Goal: Task Accomplishment & Management: Complete application form

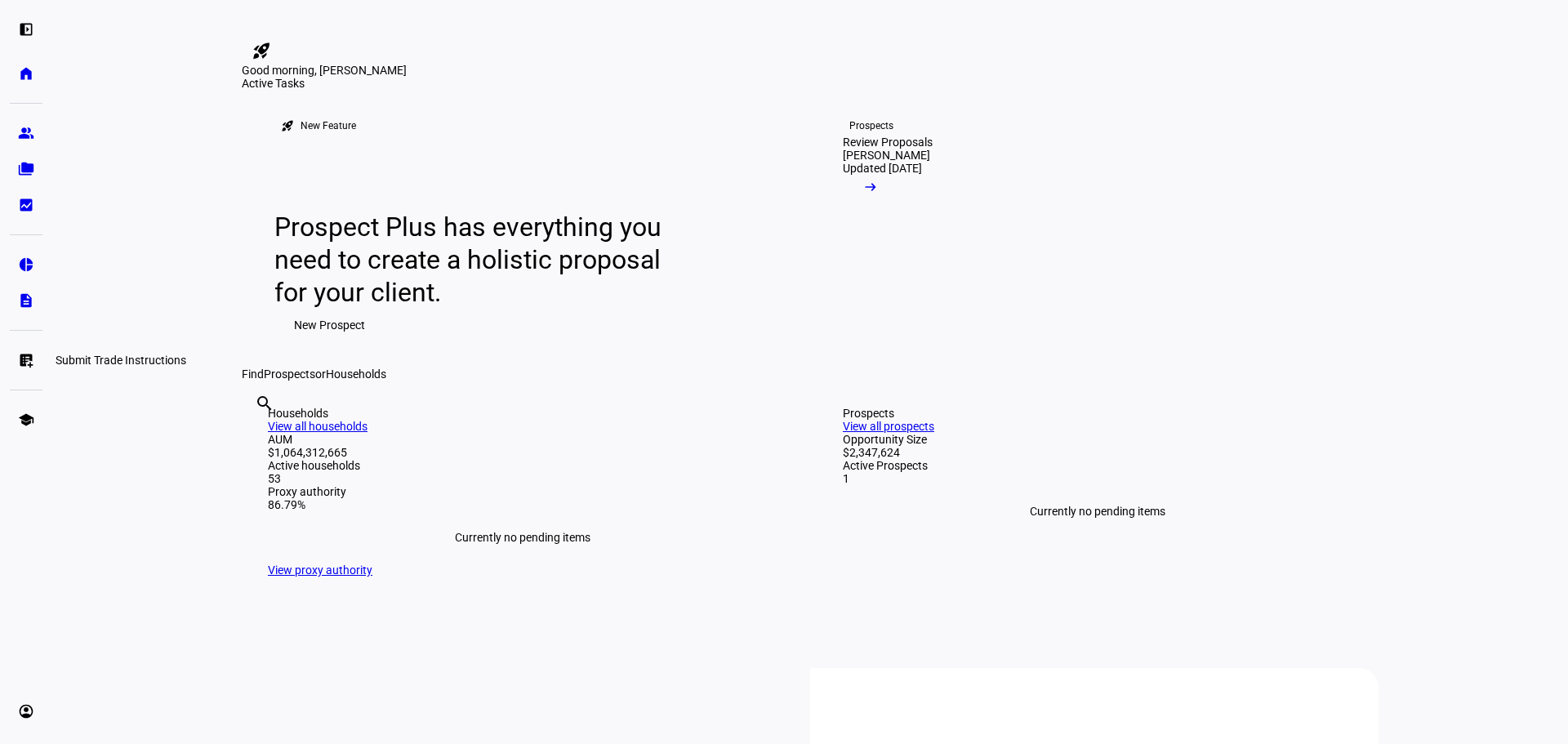
click at [29, 360] on eth-mat-symbol "list_alt_add" at bounding box center [26, 360] width 16 height 16
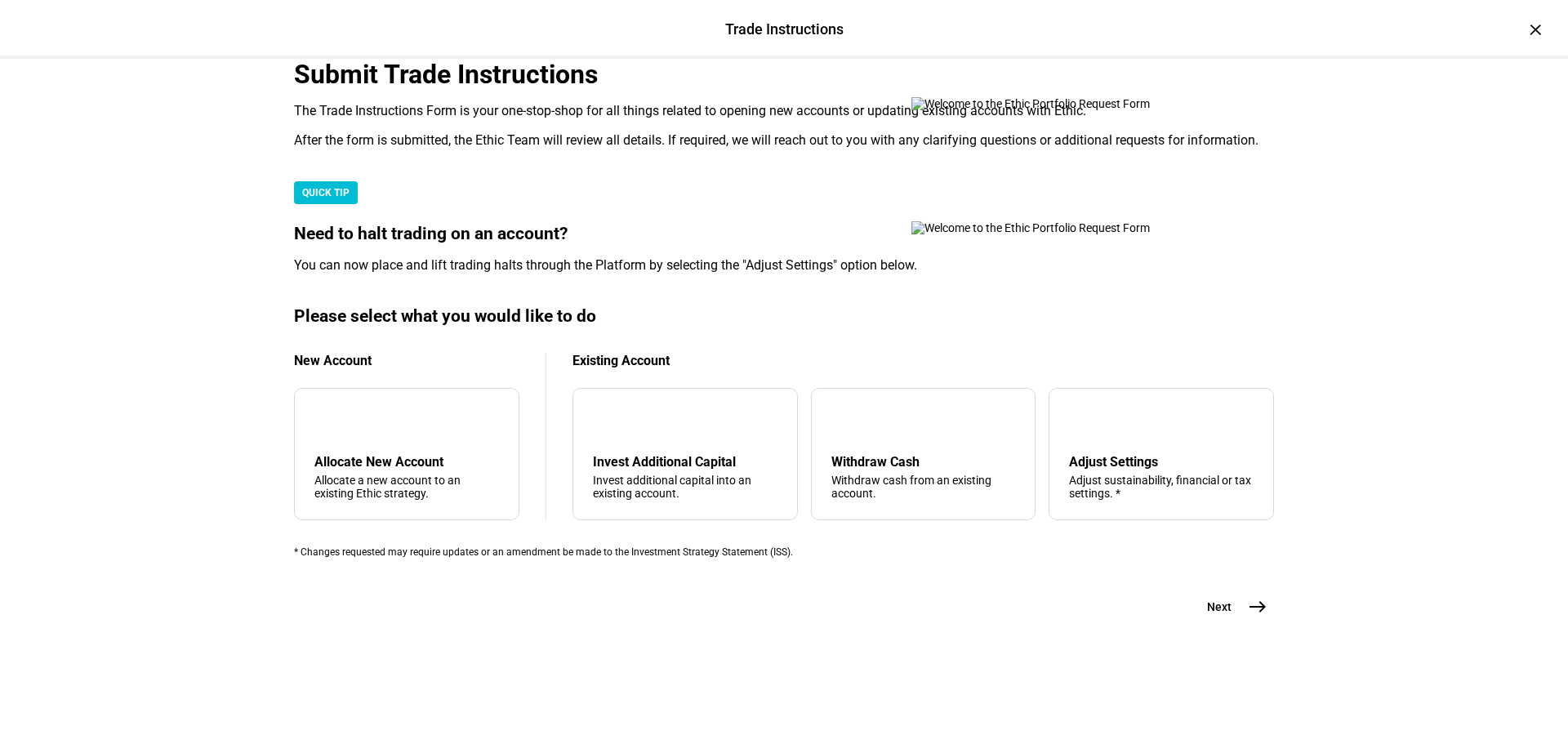
scroll to position [163, 0]
click at [965, 469] on div "Withdraw Cash" at bounding box center [924, 461] width 185 height 15
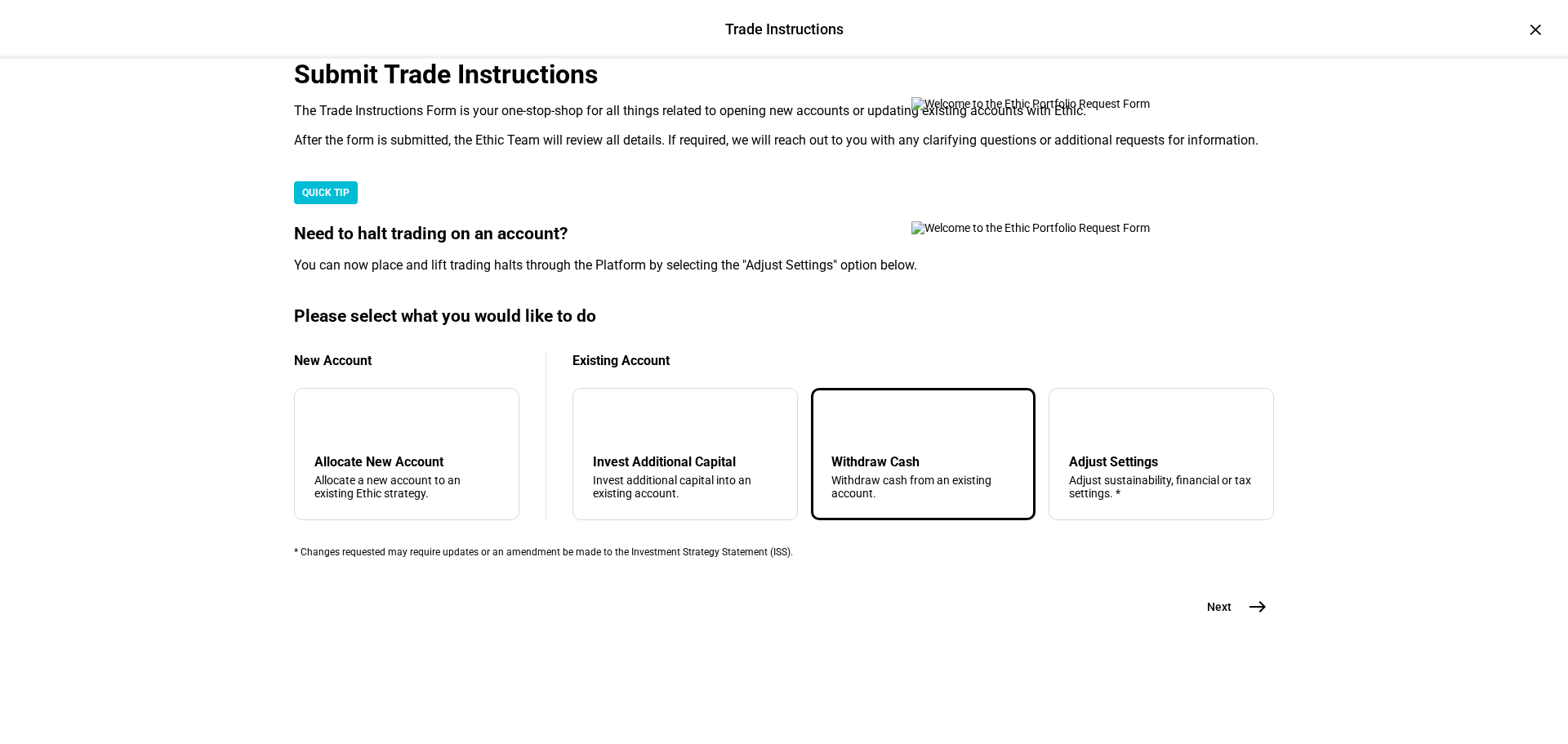
scroll to position [395, 0]
click at [1253, 617] on mat-icon "east" at bounding box center [1258, 607] width 20 height 20
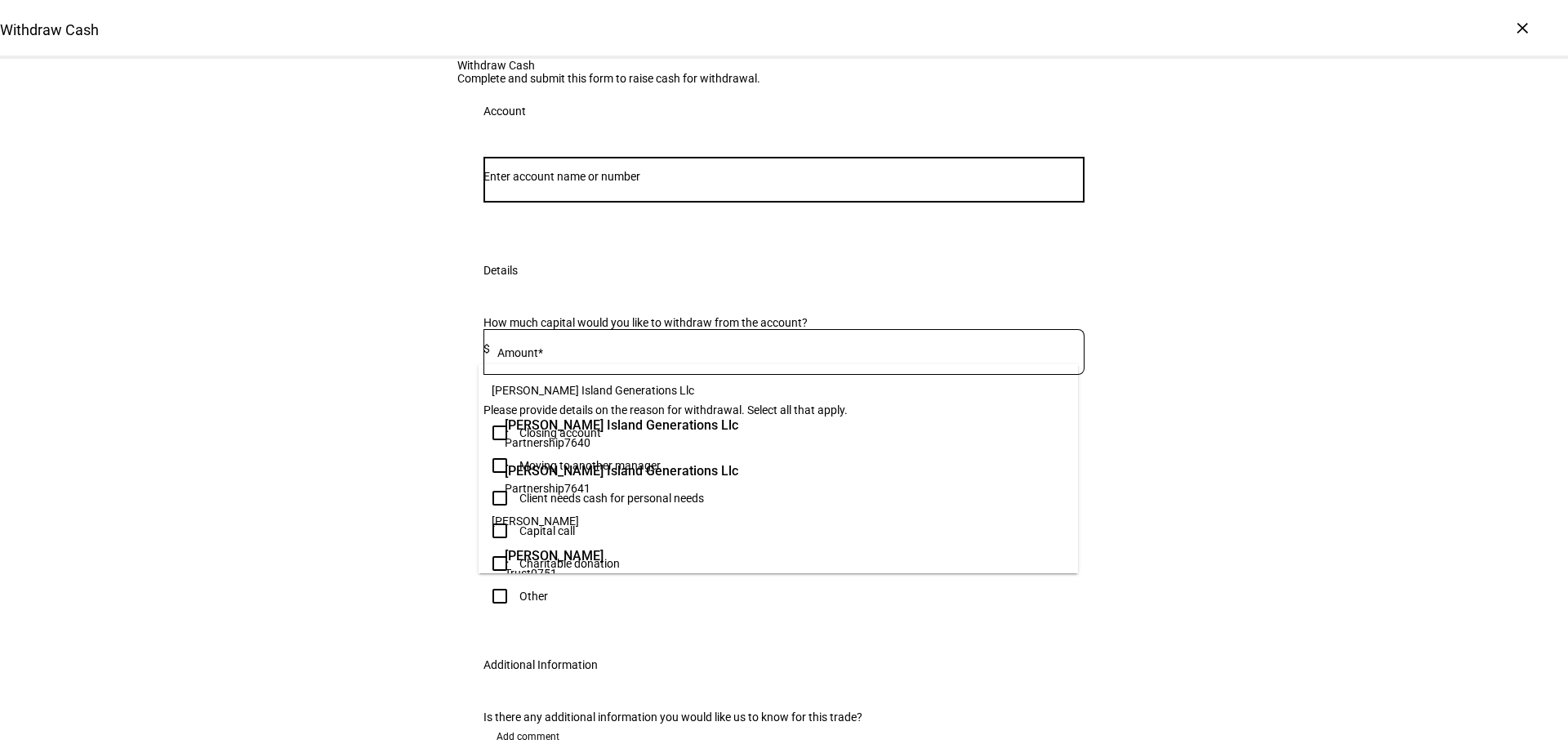
click at [576, 183] on input "Number" at bounding box center [784, 176] width 602 height 13
paste input "668184818"
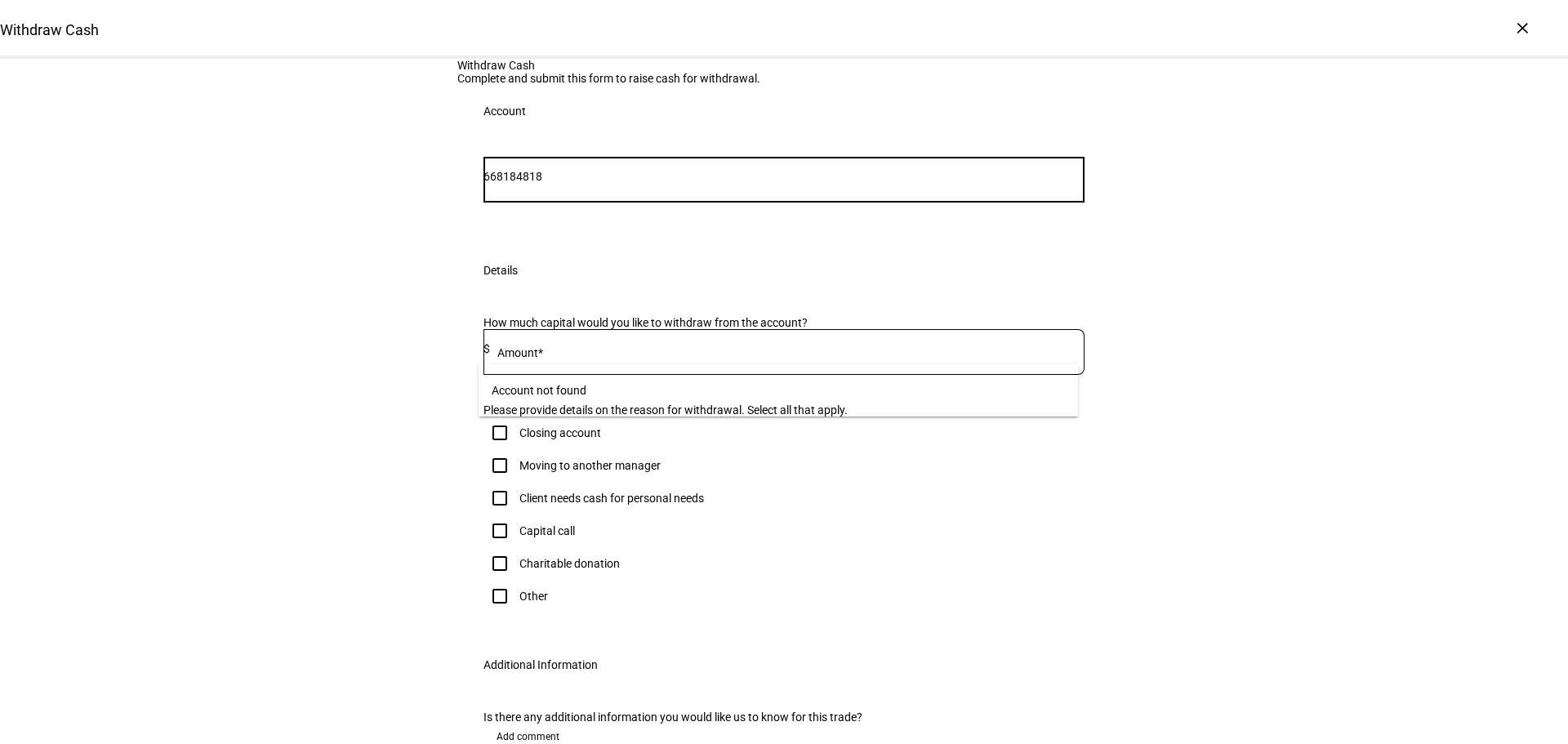
drag, startPoint x: 526, startPoint y: 338, endPoint x: 417, endPoint y: 342, distance: 109.1
click at [418, 341] on div "Withdraw Cash Complete and submit this form to raise cash for withdrawal. Accou…" at bounding box center [784, 437] width 1568 height 756
type input "4818"
click at [612, 443] on span "Corporation 4818" at bounding box center [611, 441] width 211 height 15
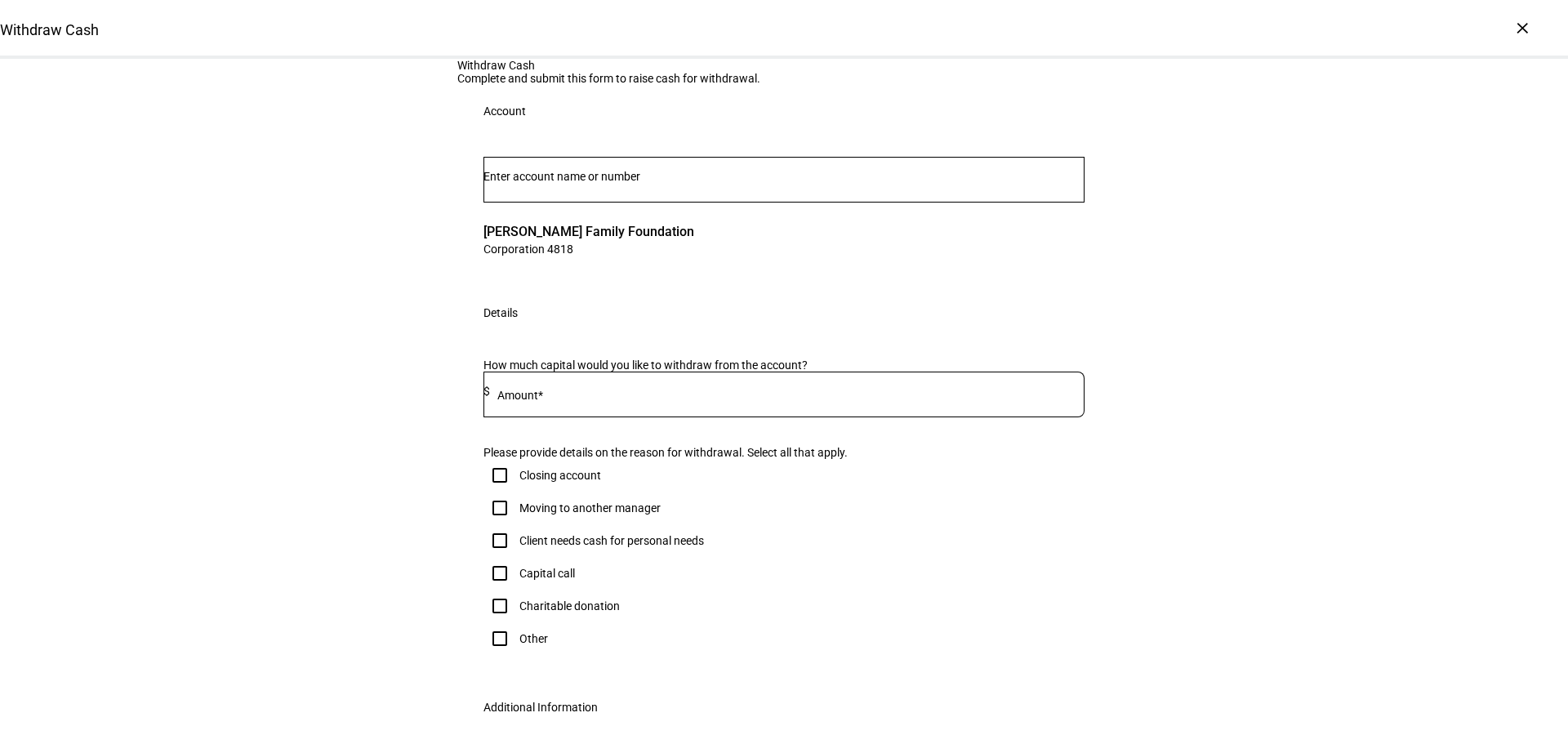
click at [617, 397] on input at bounding box center [786, 391] width 594 height 13
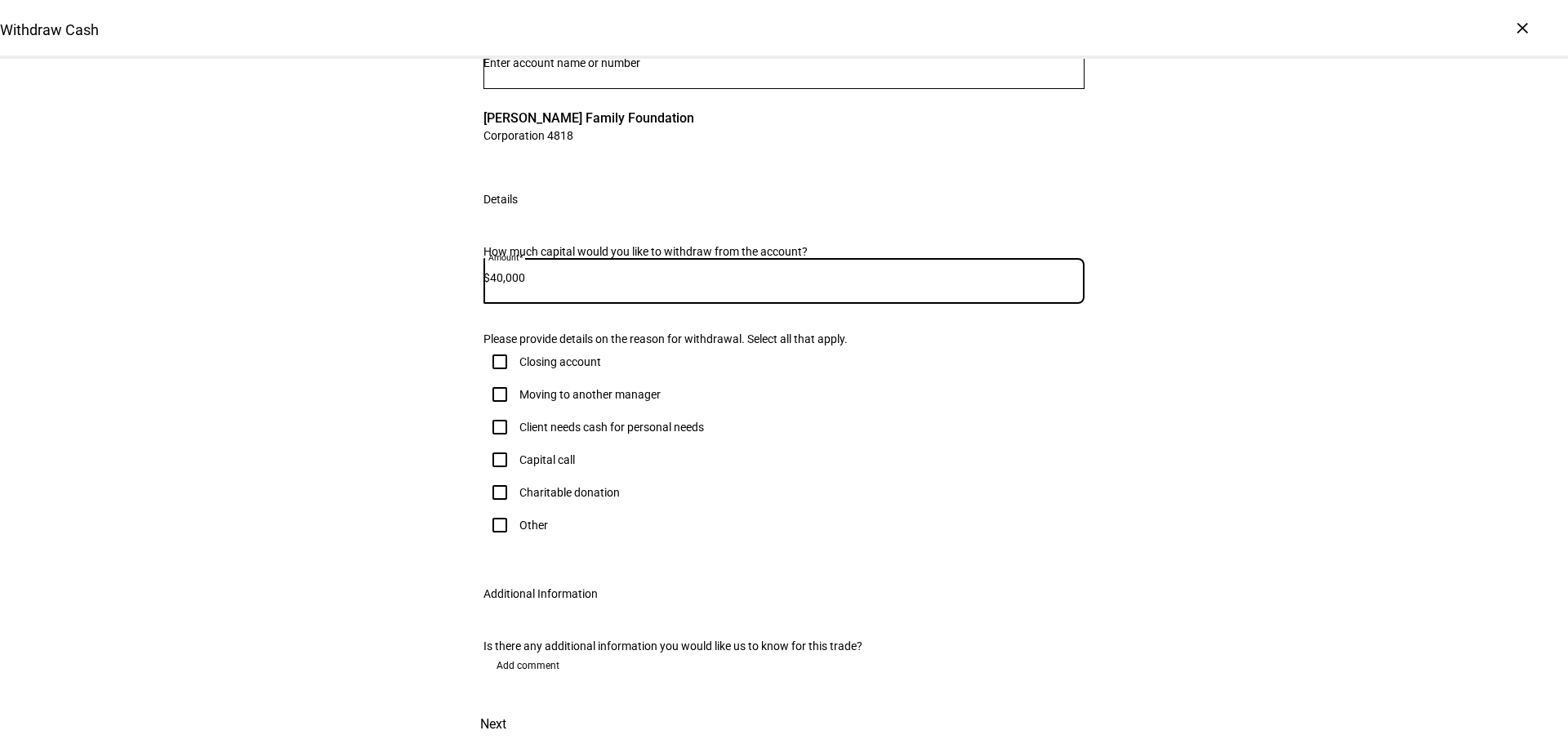
scroll to position [327, 0]
type input "40,000"
click at [490, 521] on input "Other" at bounding box center [500, 525] width 33 height 33
checkbox input "true"
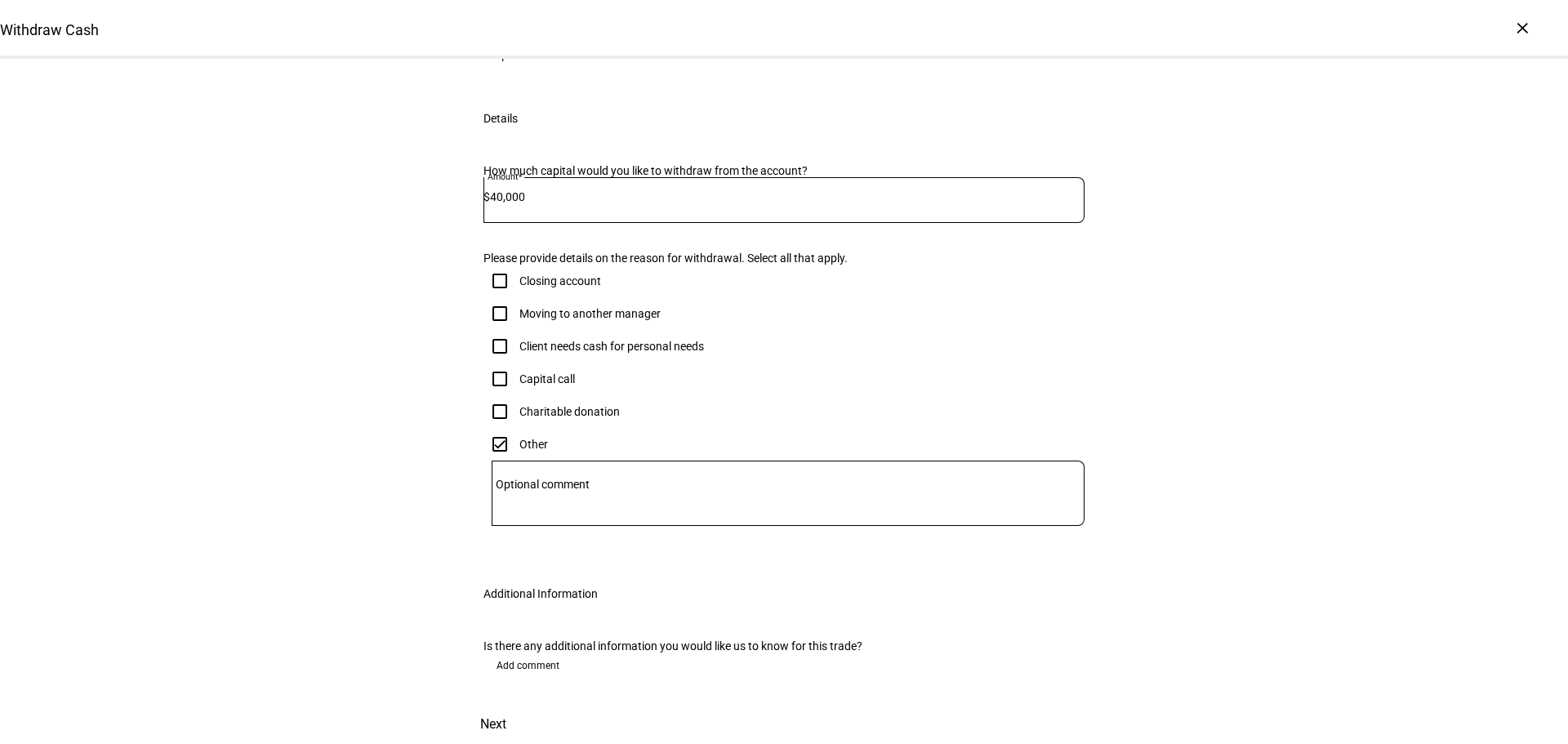
scroll to position [524, 0]
click at [506, 705] on span "Next" at bounding box center [493, 724] width 26 height 39
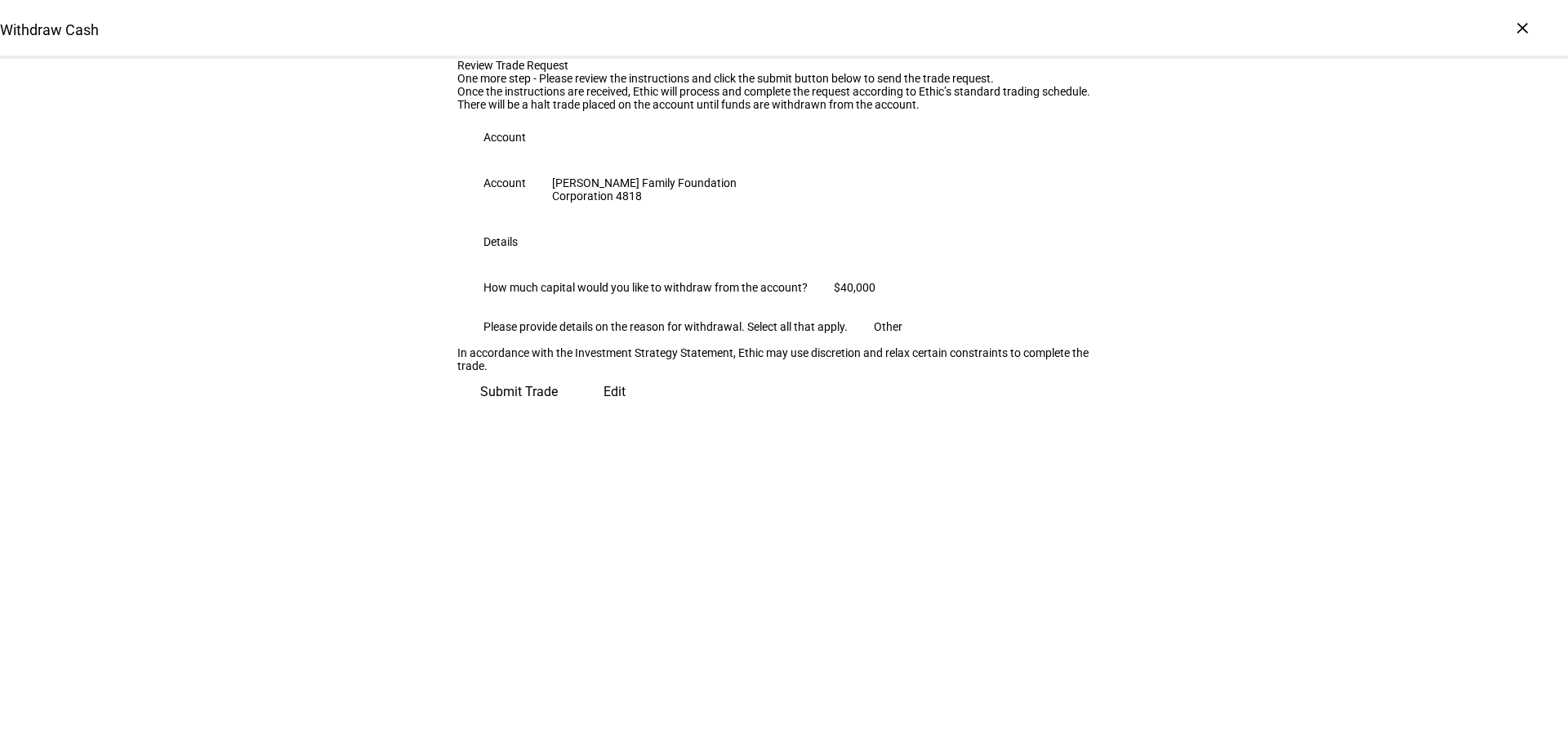
scroll to position [43, 0]
click at [558, 411] on span "Submit Trade" at bounding box center [519, 391] width 77 height 39
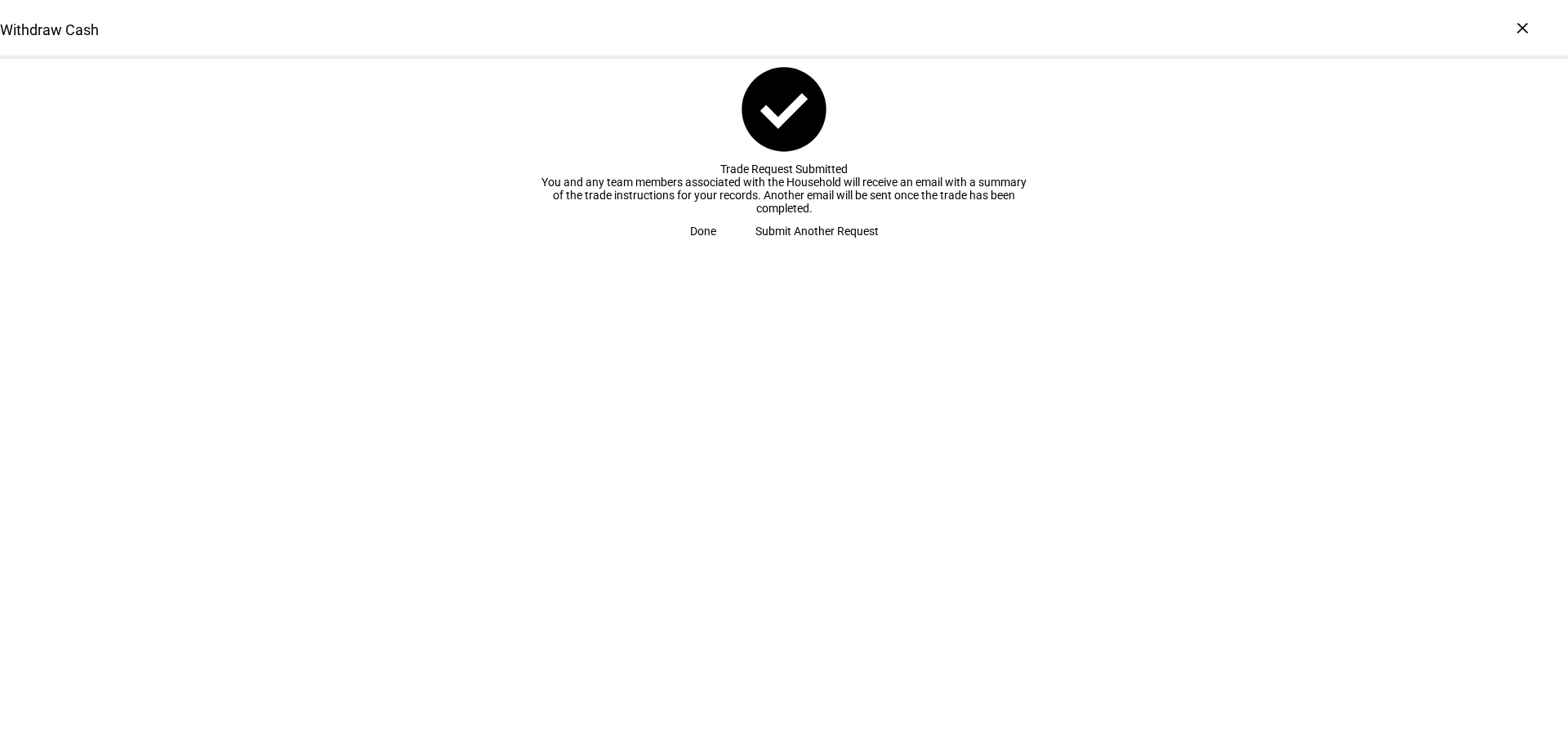
click at [788, 247] on span "Submit Another Request" at bounding box center [817, 231] width 124 height 33
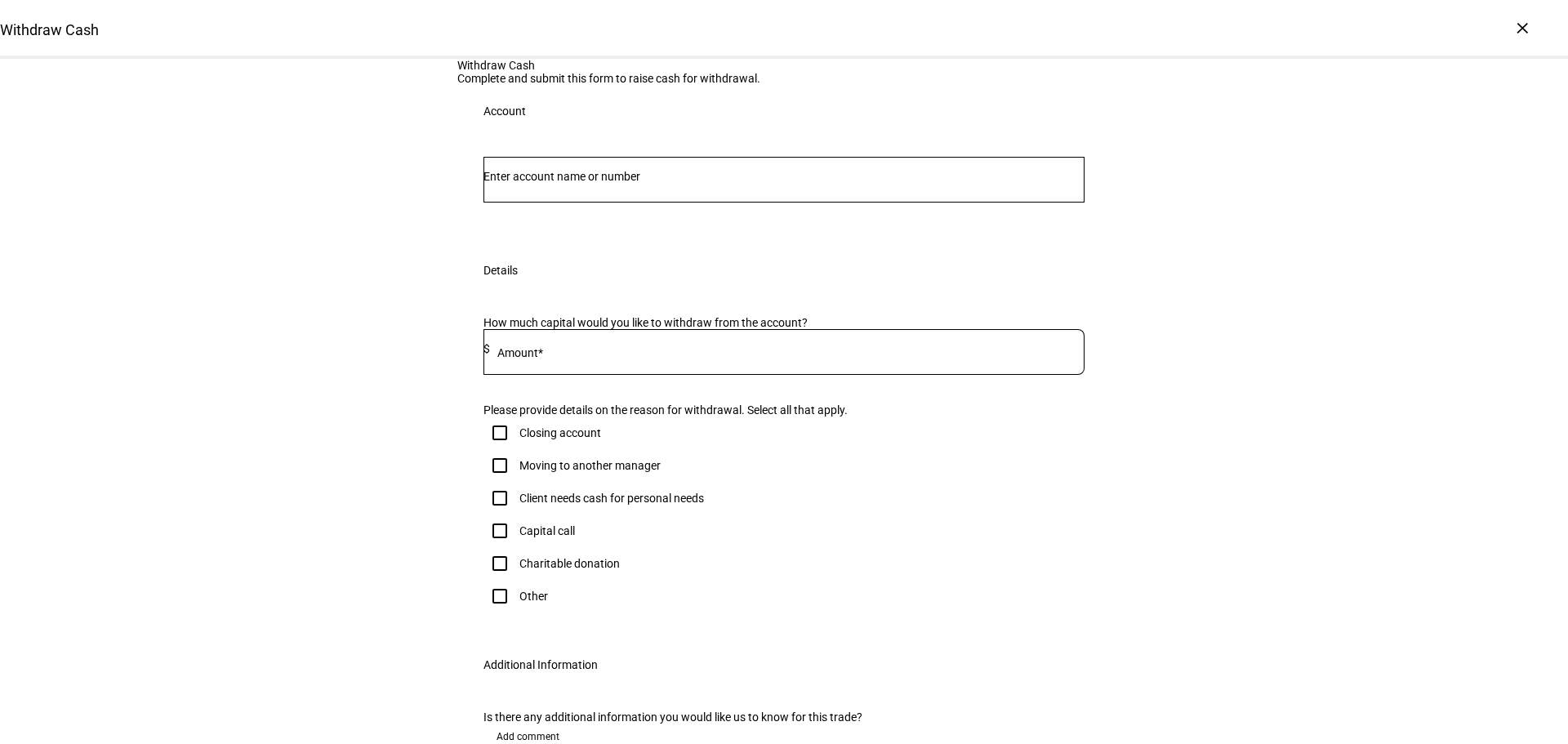
click at [586, 183] on input "Number" at bounding box center [784, 176] width 602 height 13
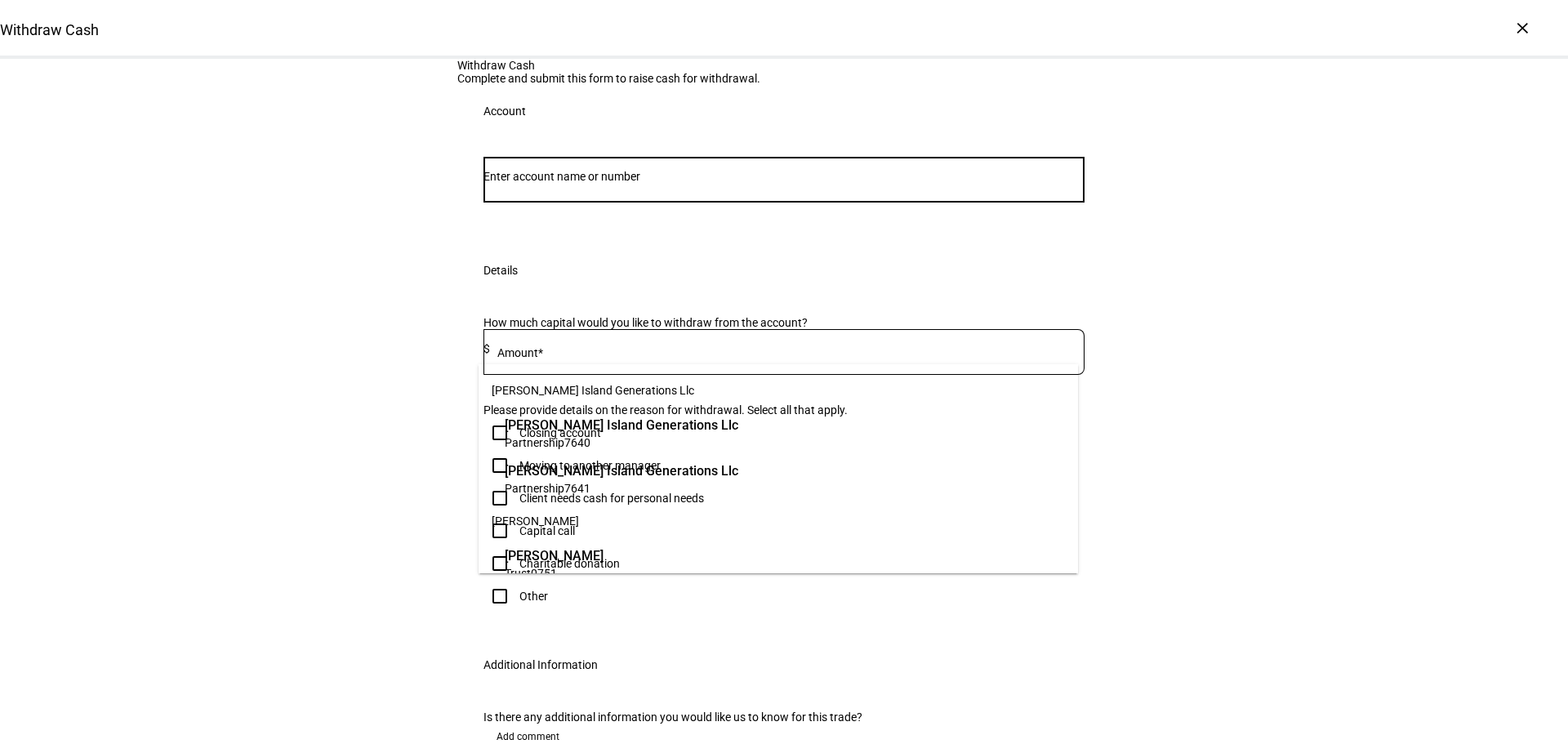
paste input "668184819"
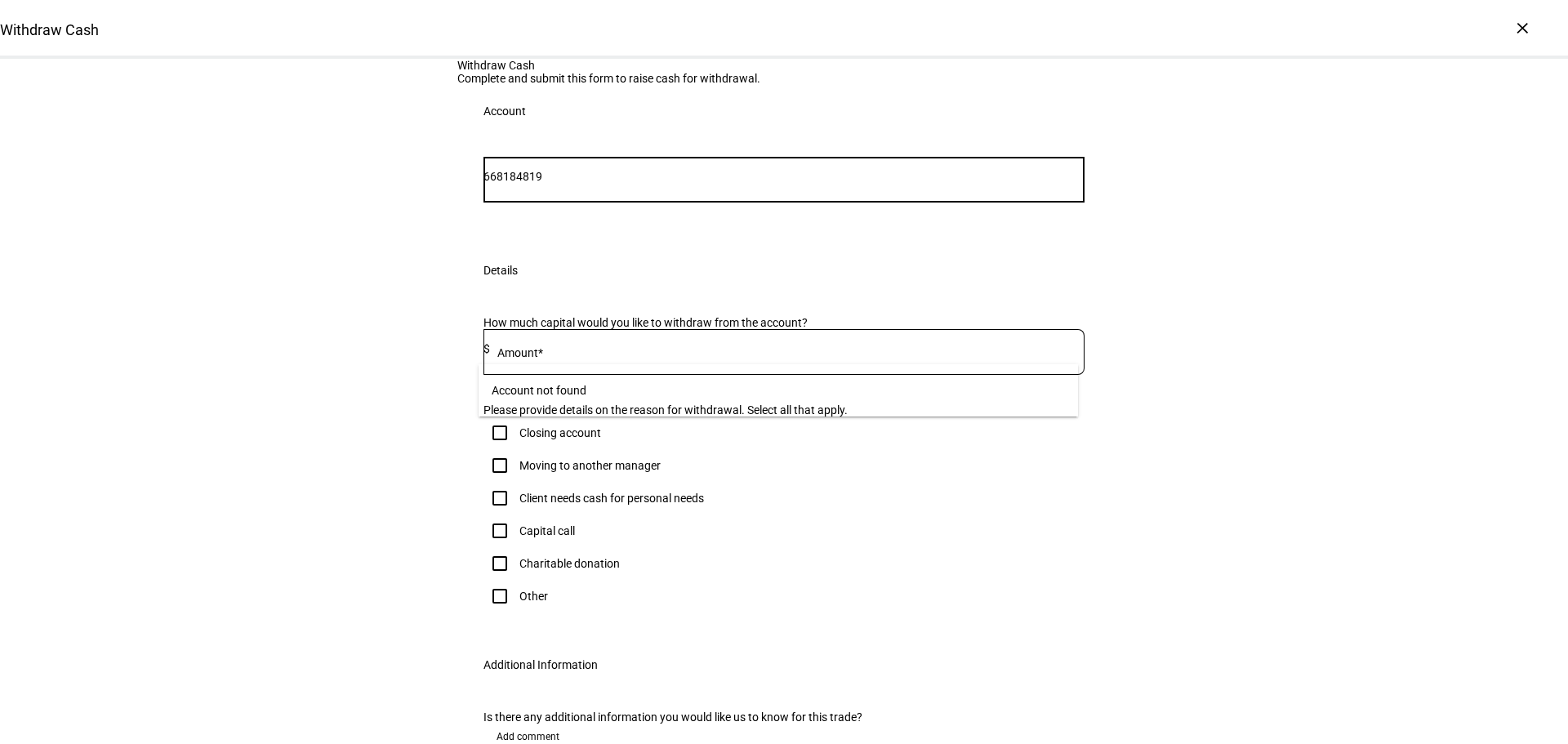
drag, startPoint x: 527, startPoint y: 342, endPoint x: 431, endPoint y: 347, distance: 96.1
click at [431, 347] on div "Withdraw Cash Complete and submit this form to raise cash for withdrawal. Accou…" at bounding box center [784, 437] width 1568 height 756
type input "4819"
click at [648, 457] on div "[PERSON_NAME] Family Foundation [PERSON_NAME] Family Foundation Corporation 4819" at bounding box center [778, 413] width 600 height 98
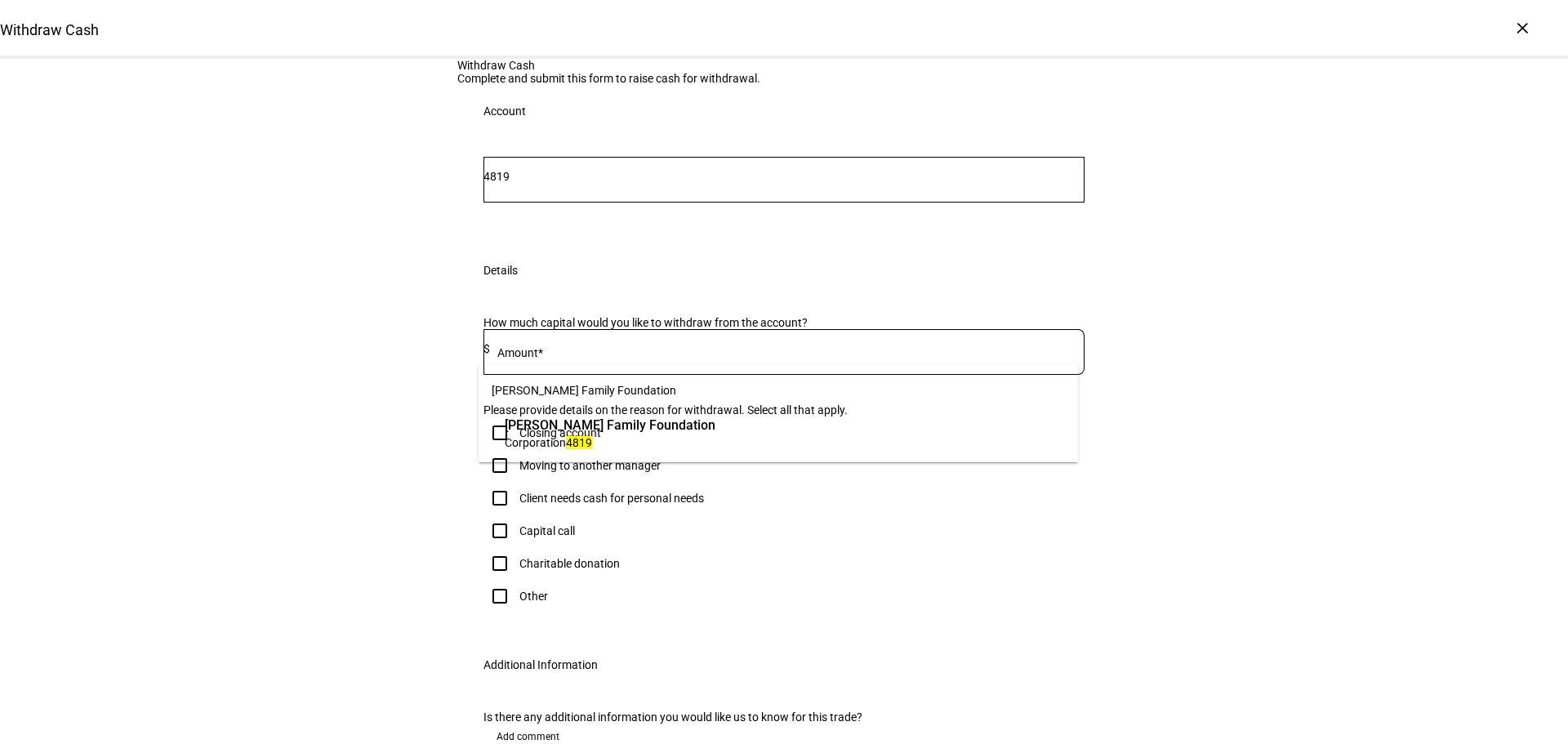
click at [648, 448] on span "Corporation 4819" at bounding box center [611, 441] width 211 height 15
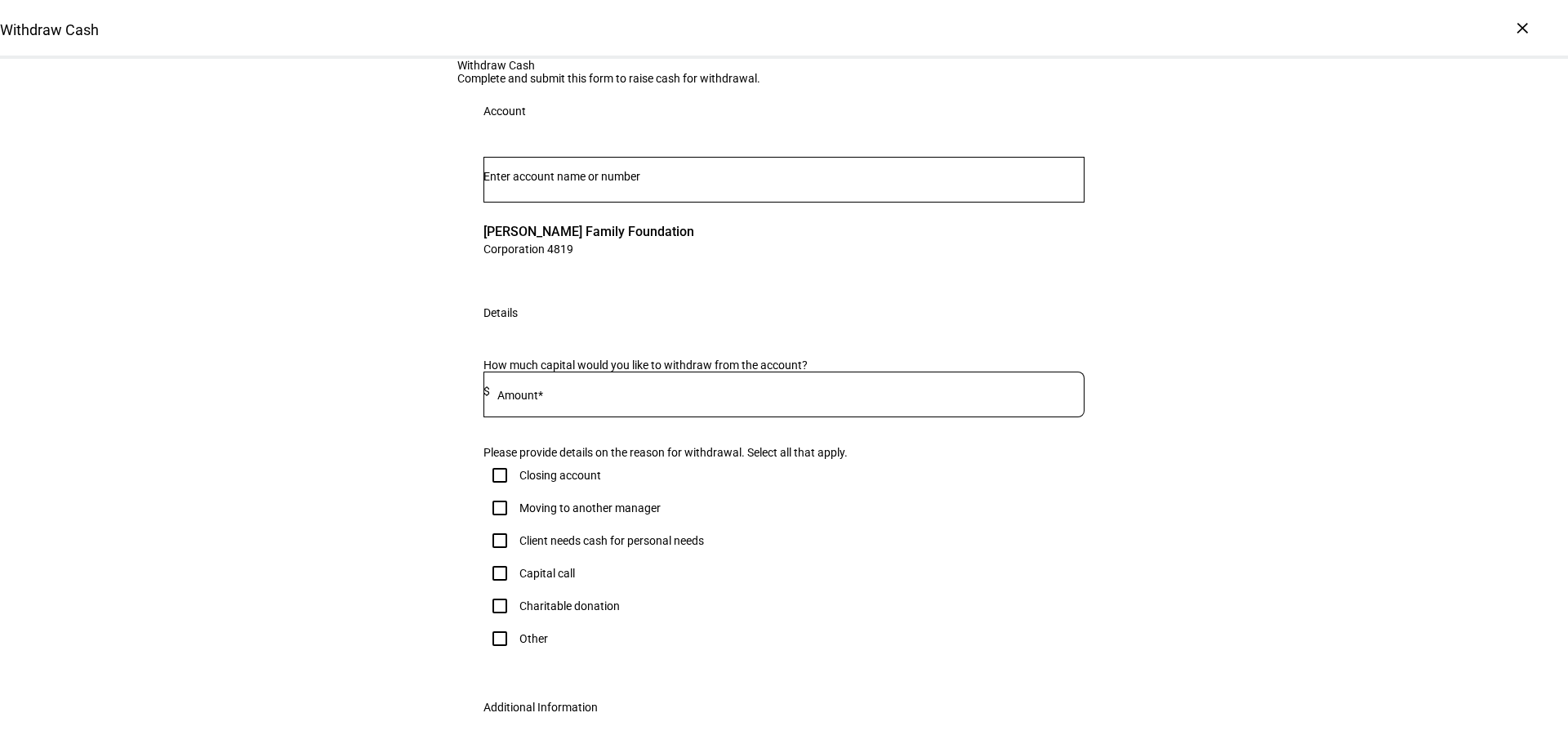
click at [672, 397] on input at bounding box center [786, 391] width 594 height 13
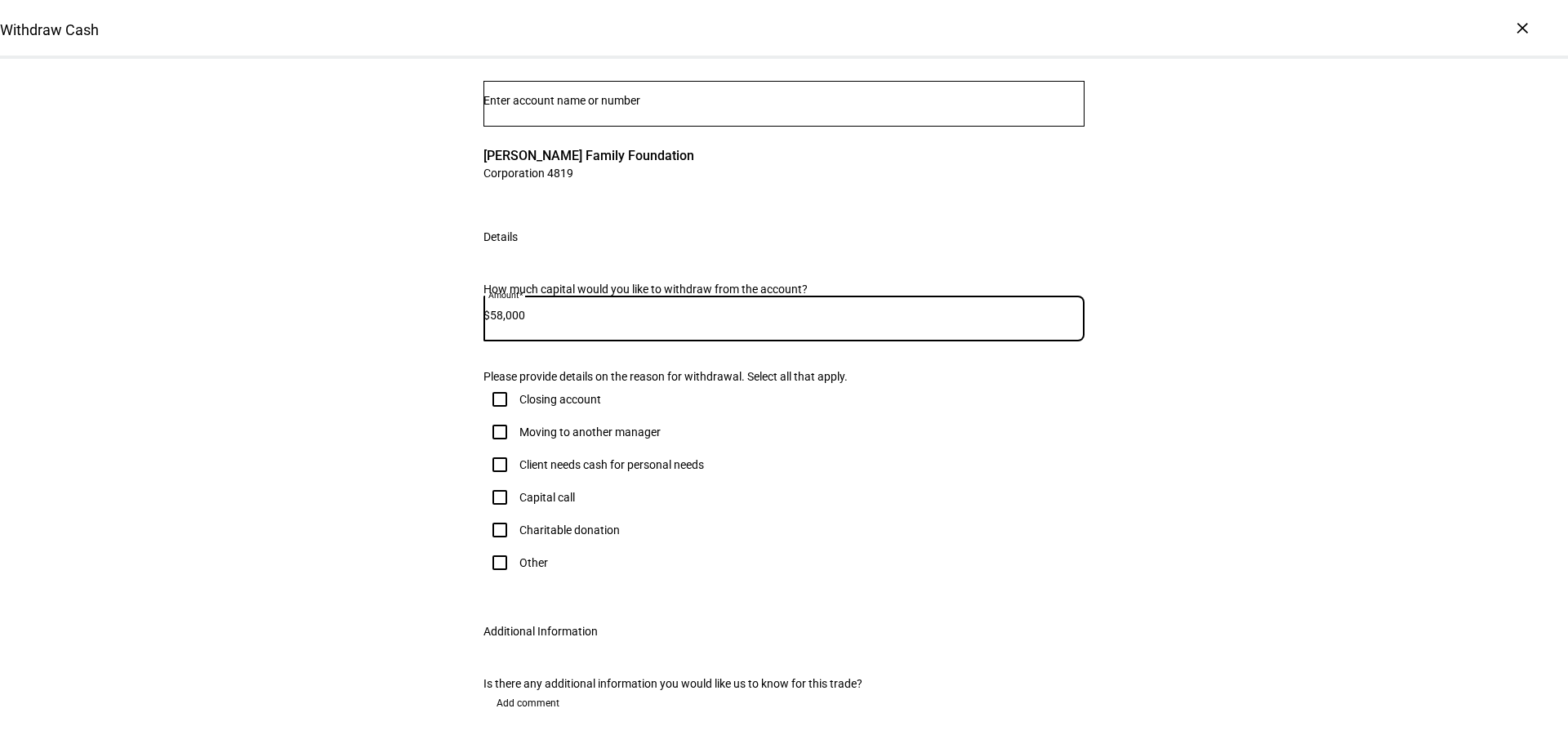
scroll to position [245, 0]
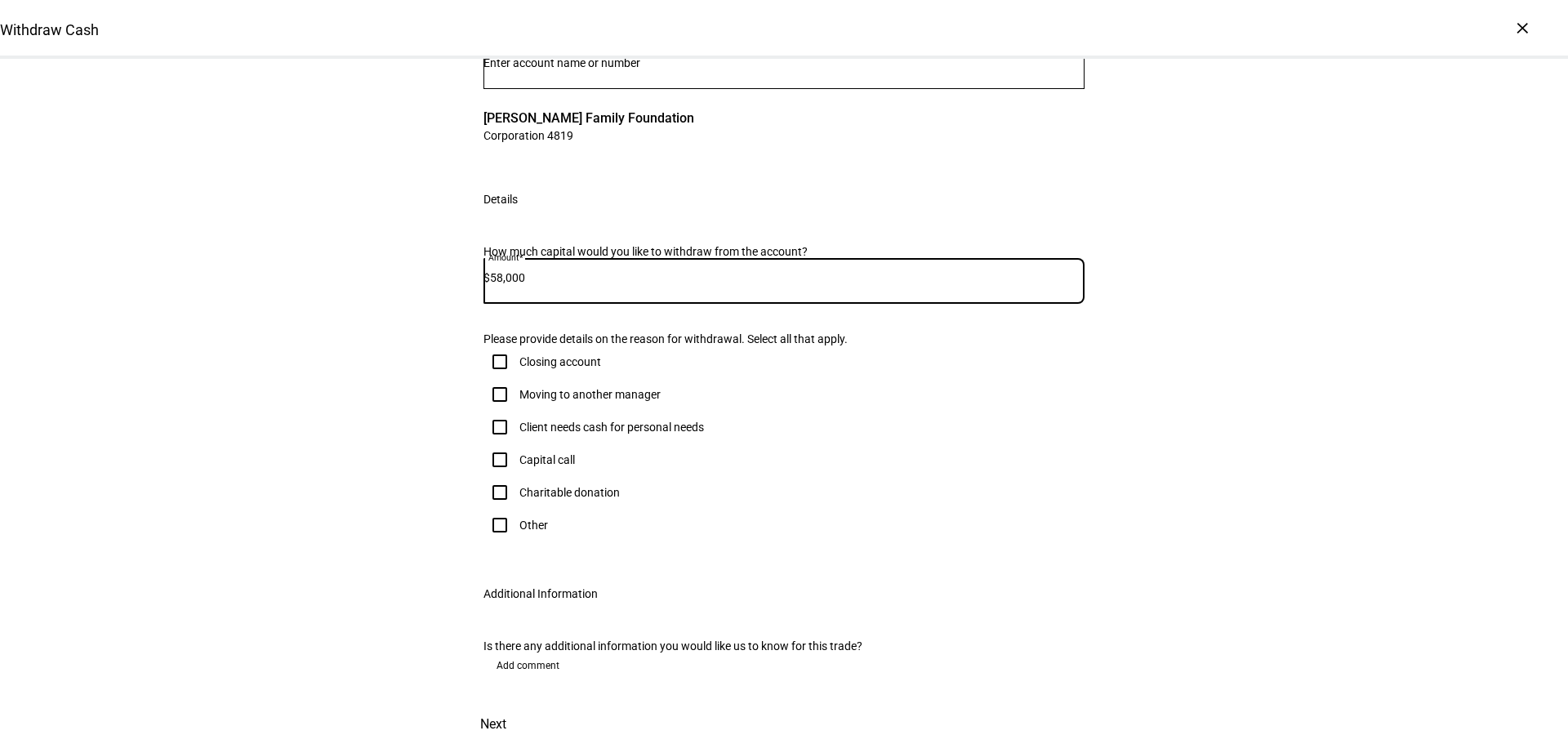
type input "58,000"
click at [498, 541] on input "Other" at bounding box center [500, 525] width 33 height 33
checkbox input "true"
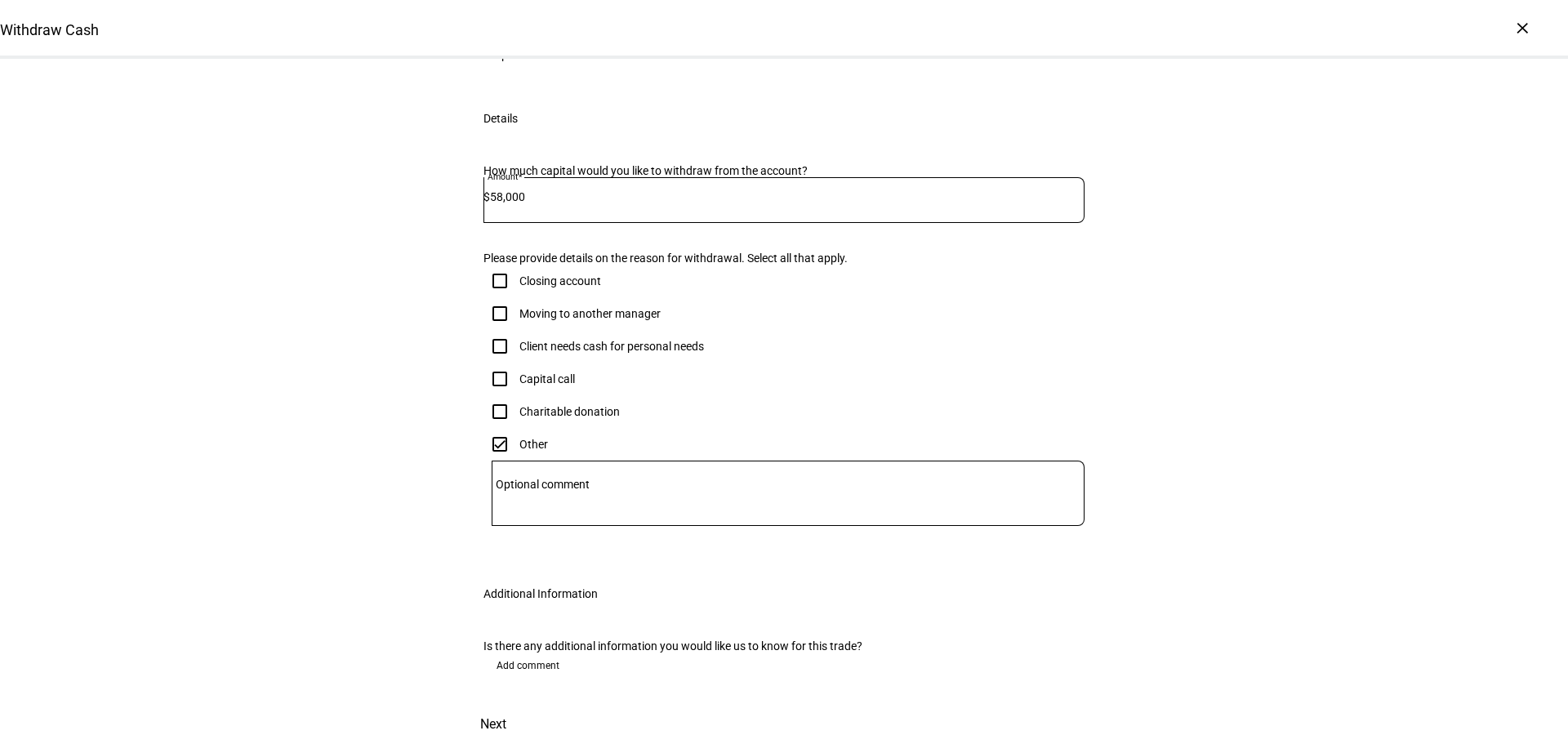
scroll to position [489, 0]
click at [506, 720] on span "Next" at bounding box center [493, 724] width 26 height 39
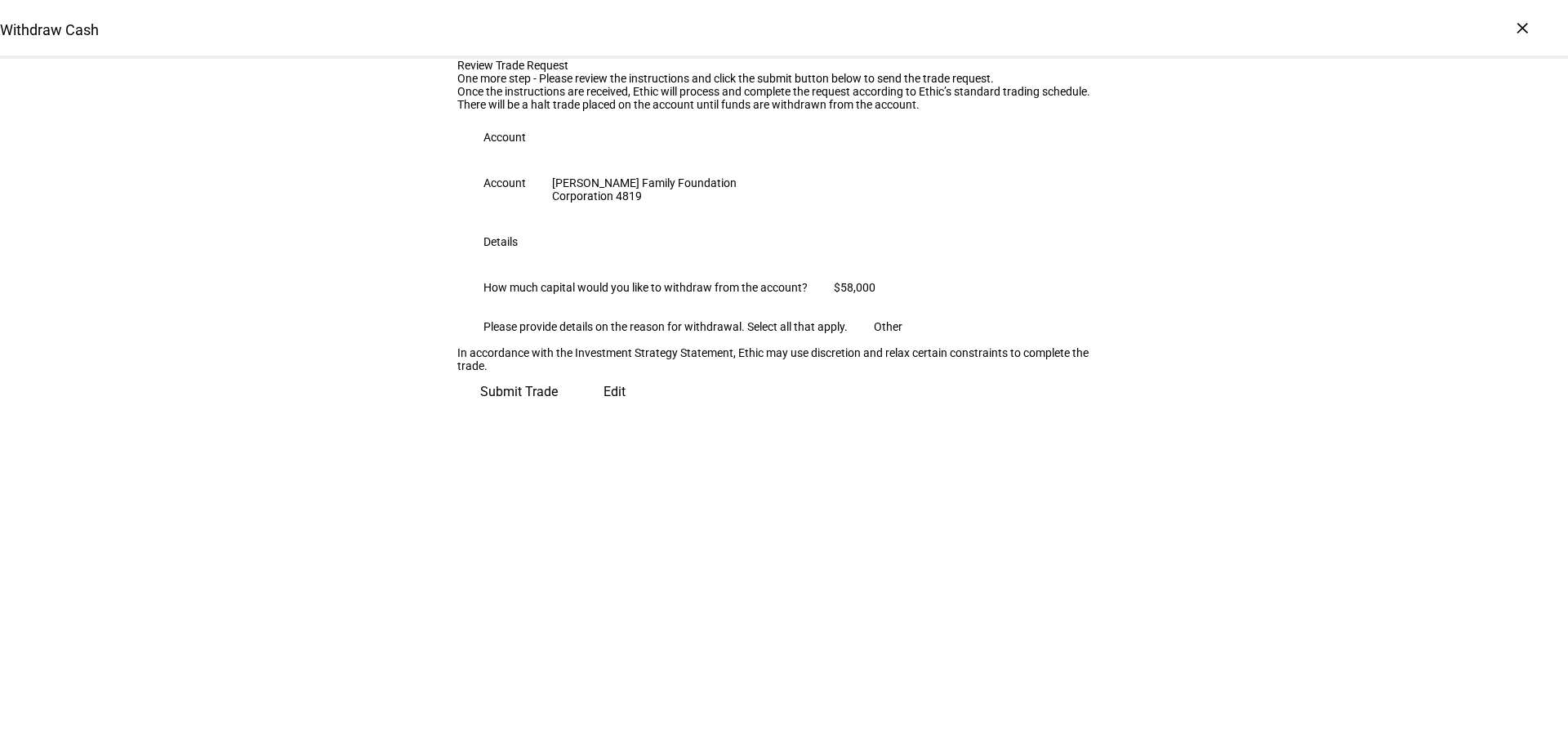
scroll to position [43, 0]
click at [558, 411] on span "Submit Trade" at bounding box center [519, 391] width 77 height 39
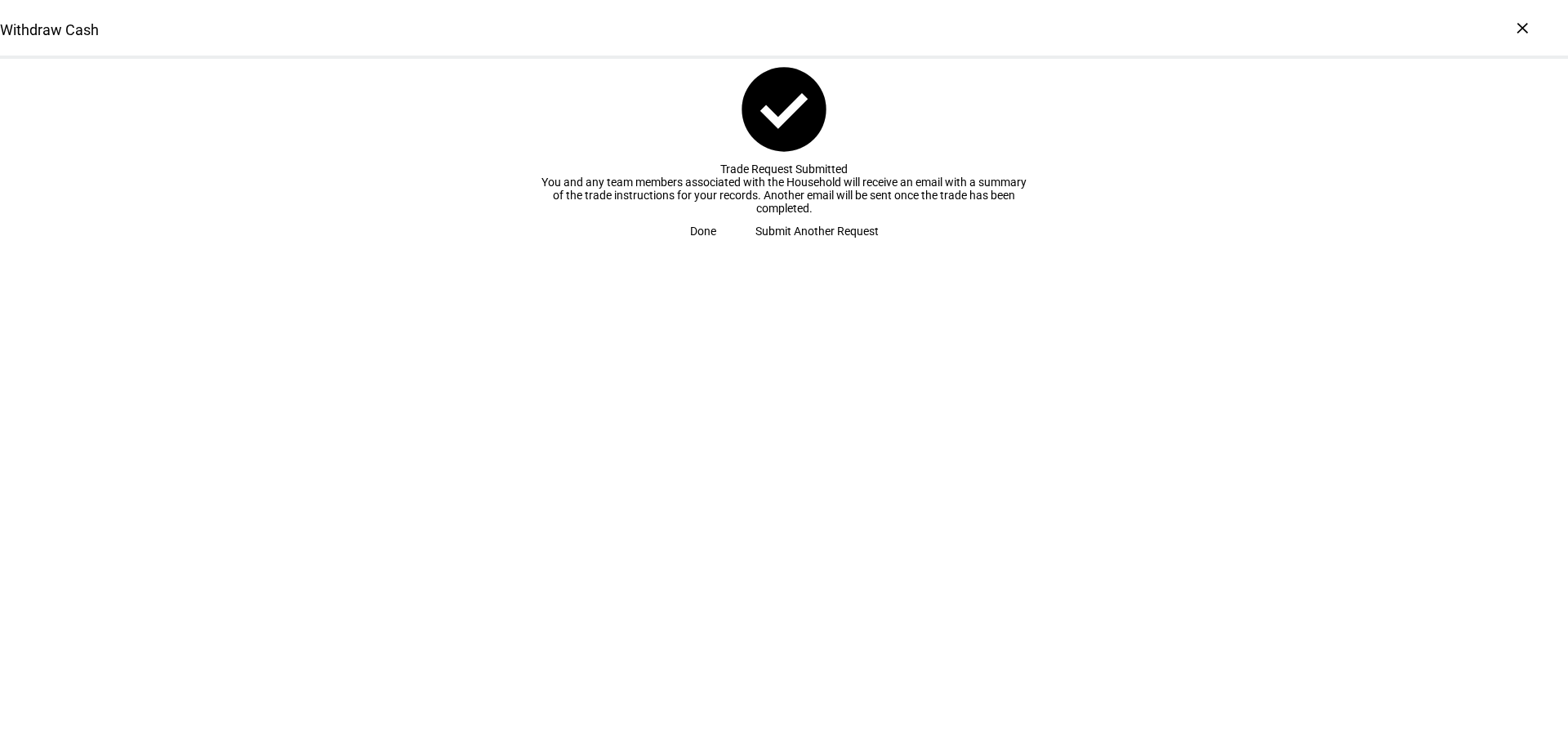
click at [716, 247] on span "Done" at bounding box center [703, 231] width 26 height 33
